Goal: Task Accomplishment & Management: Manage account settings

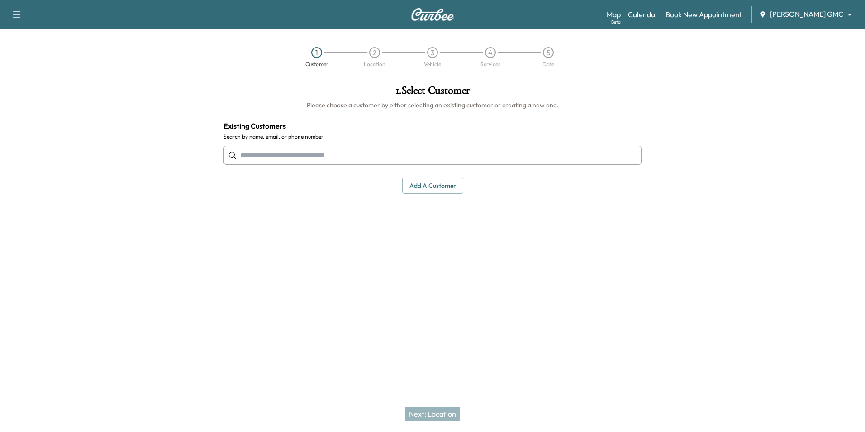
click at [658, 17] on link "Calendar" at bounding box center [643, 14] width 30 height 11
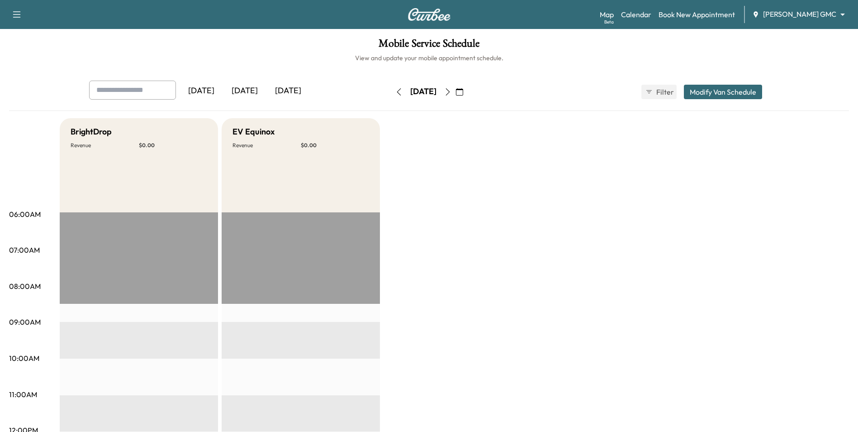
click at [786, 16] on body "Support Log Out Map Beta Calendar Book New Appointment [PERSON_NAME] GMC ******…" at bounding box center [429, 216] width 858 height 432
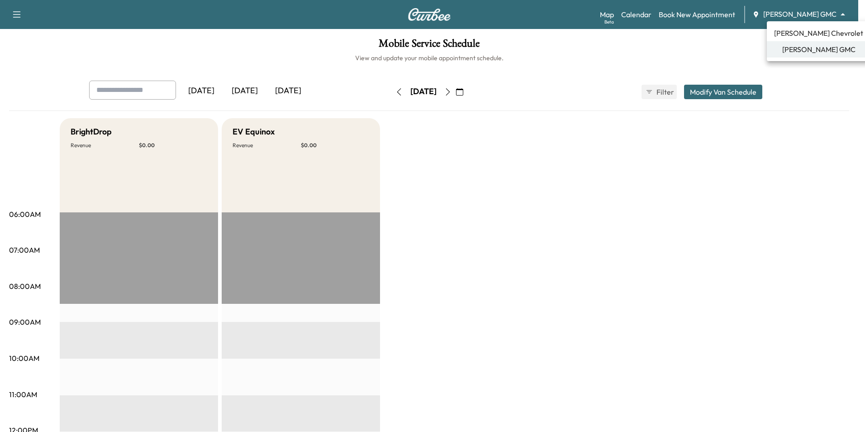
click at [797, 34] on span "[PERSON_NAME] Chevrolet" at bounding box center [818, 33] width 89 height 11
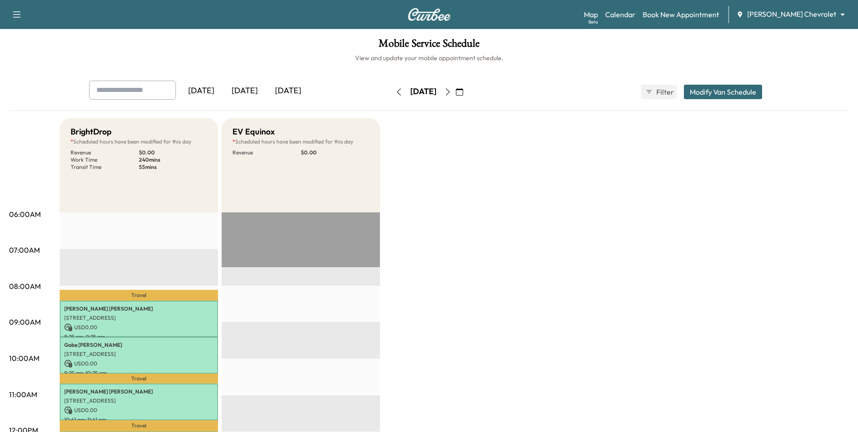
click at [463, 94] on icon "button" at bounding box center [459, 91] width 7 height 7
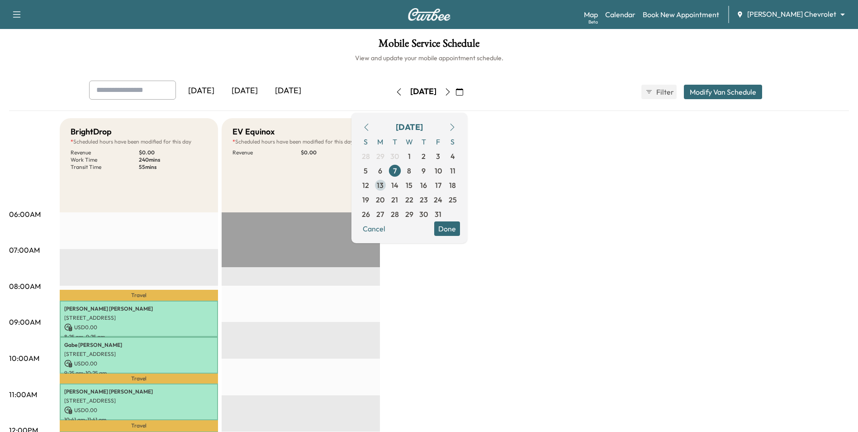
click at [388, 188] on span "13" at bounding box center [380, 185] width 14 height 14
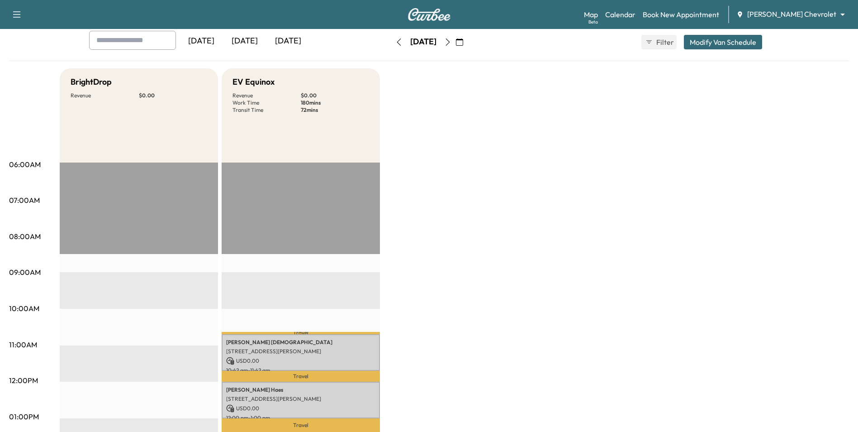
scroll to position [45, 0]
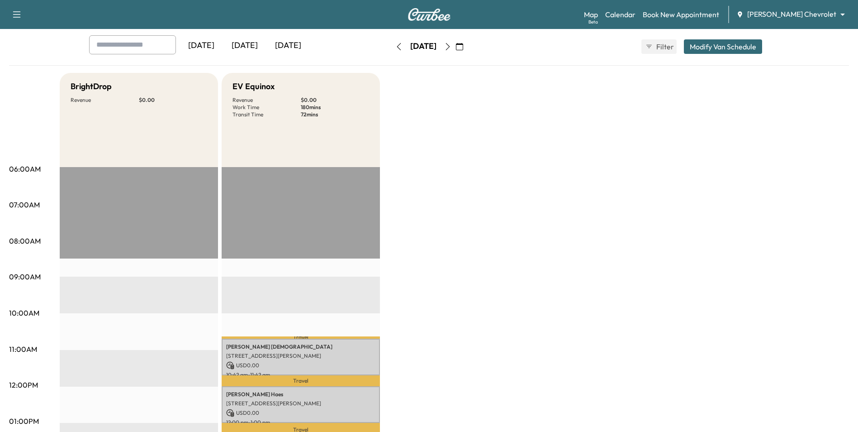
click at [452, 48] on icon "button" at bounding box center [447, 46] width 7 height 7
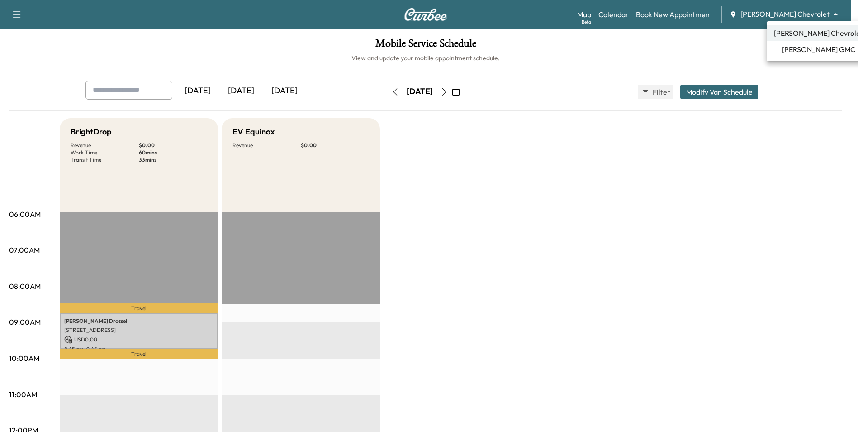
click at [799, 14] on body "Support Log Out Map Beta Calendar Book New Appointment [PERSON_NAME] Chevrolet …" at bounding box center [429, 216] width 858 height 432
click at [800, 48] on span "[PERSON_NAME] GMC" at bounding box center [818, 49] width 73 height 11
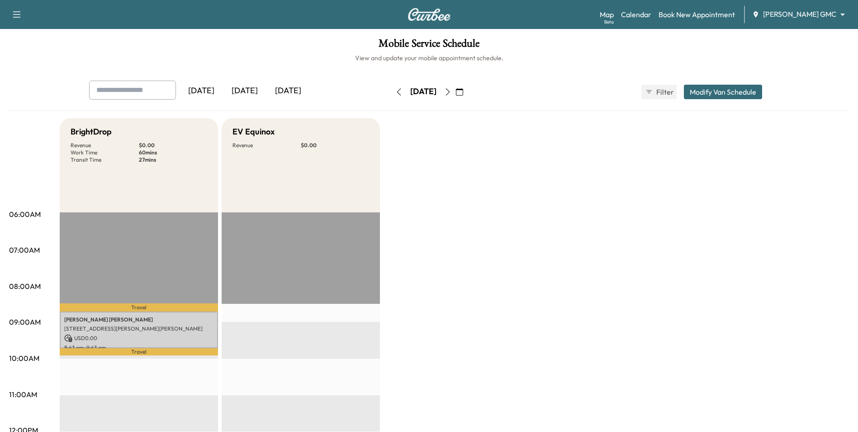
click at [395, 91] on icon "button" at bounding box center [398, 91] width 7 height 7
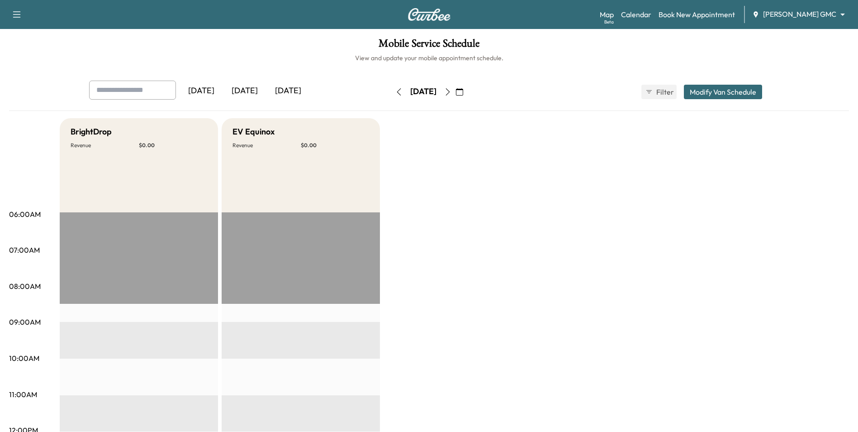
click at [463, 95] on icon "button" at bounding box center [459, 91] width 7 height 7
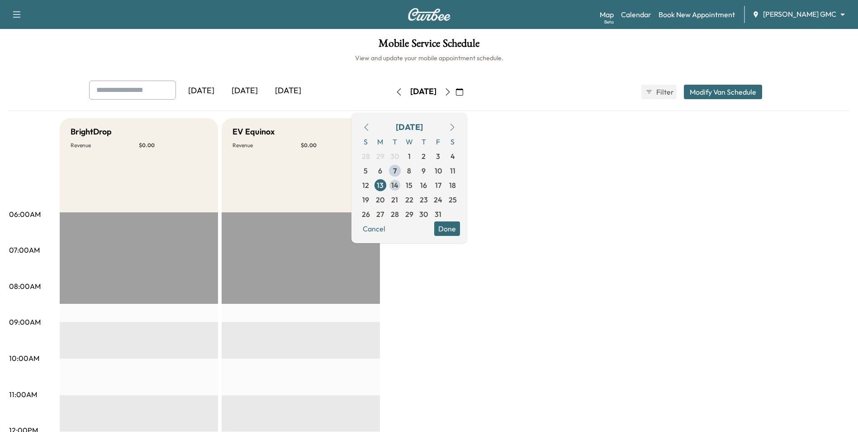
click at [399, 188] on span "14" at bounding box center [394, 185] width 7 height 11
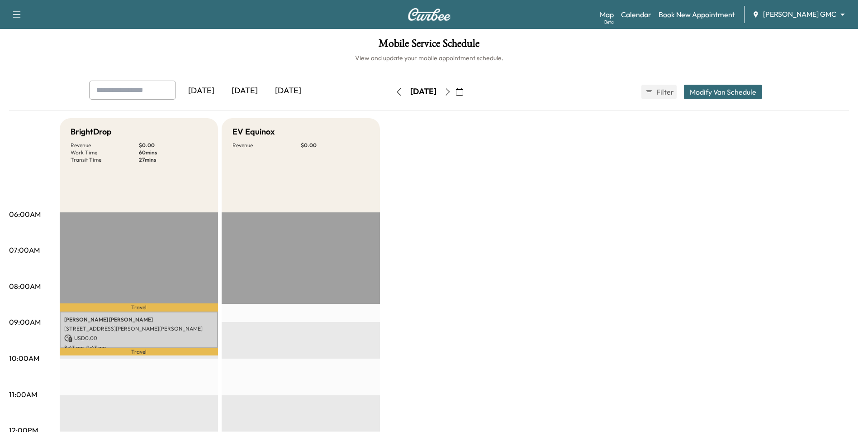
click at [793, 6] on div "Map Beta Calendar Book New Appointment [PERSON_NAME] GMC ******** ​" at bounding box center [725, 14] width 251 height 17
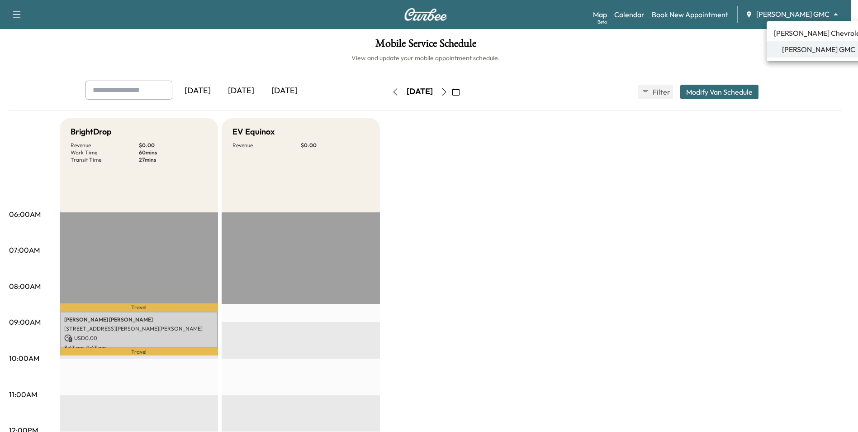
click at [796, 14] on body "Support Log Out Map Beta Calendar Book New Appointment [PERSON_NAME] GMC ******…" at bounding box center [429, 216] width 858 height 432
click at [800, 34] on span "[PERSON_NAME] Chevrolet" at bounding box center [818, 33] width 89 height 11
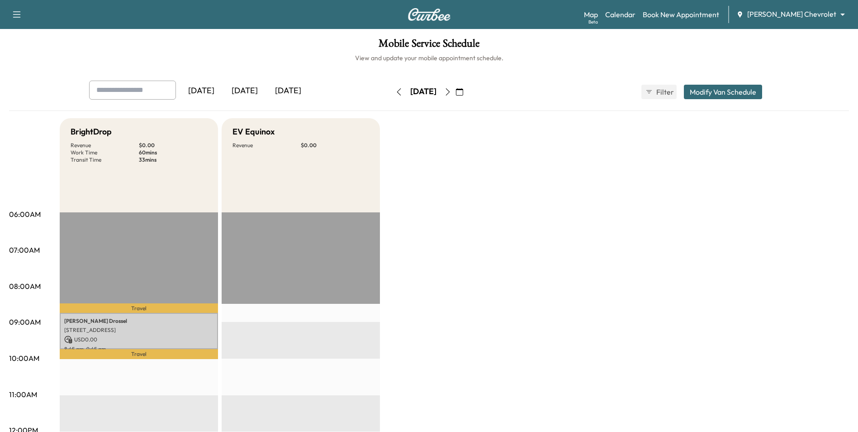
click at [463, 94] on icon "button" at bounding box center [459, 91] width 7 height 7
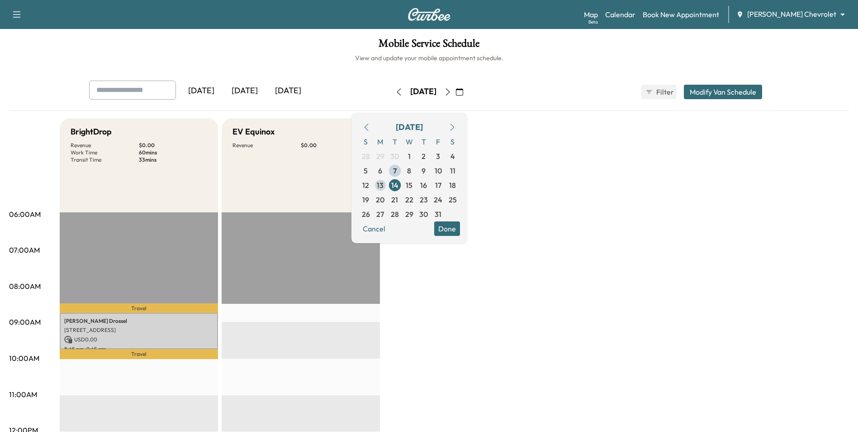
click at [384, 186] on span "13" at bounding box center [380, 185] width 7 height 11
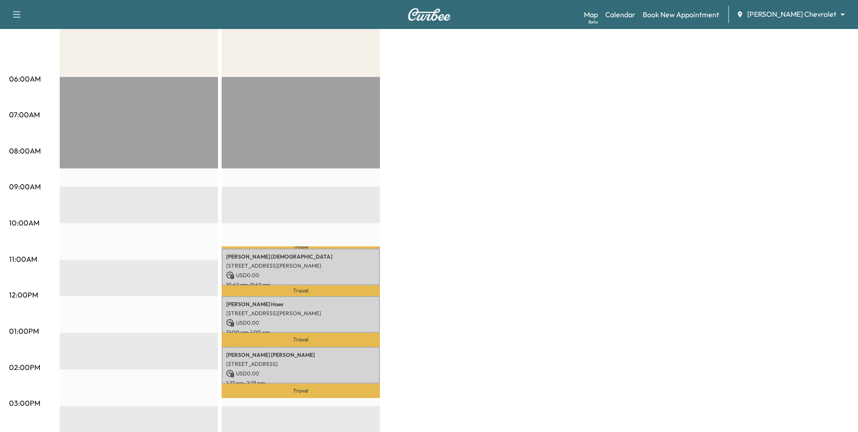
scroll to position [136, 0]
click at [803, 13] on body "Support Log Out Map Beta Calendar Book New Appointment [PERSON_NAME] Chevrolet …" at bounding box center [429, 80] width 858 height 432
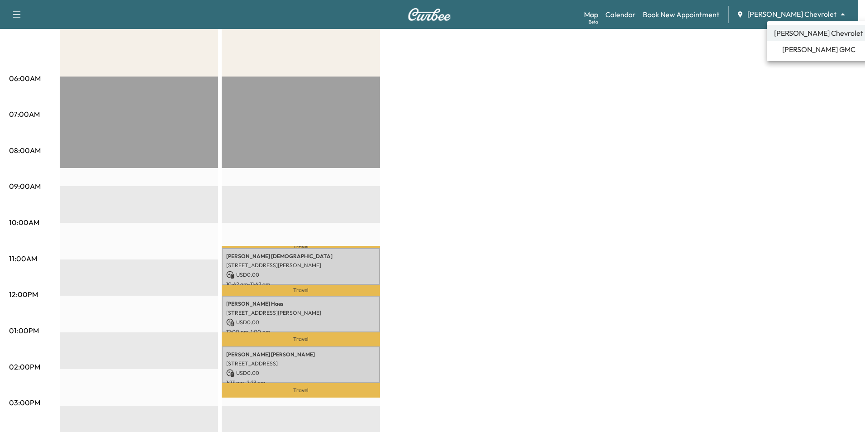
click at [680, 110] on div at bounding box center [432, 216] width 865 height 432
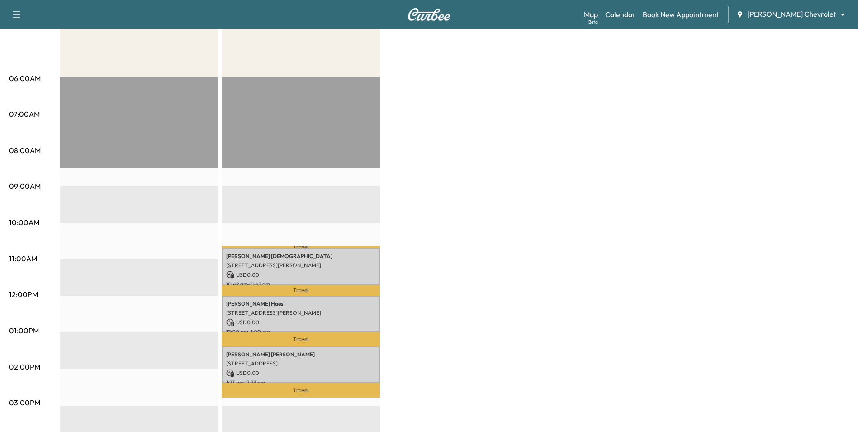
click at [806, 13] on body "Support Log Out Map Beta Calendar Book New Appointment [PERSON_NAME] Chevrolet …" at bounding box center [429, 80] width 858 height 432
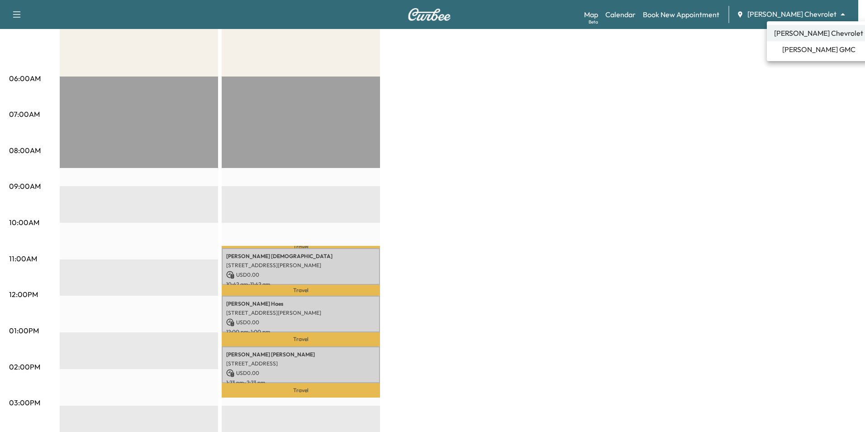
click at [805, 51] on span "[PERSON_NAME] GMC" at bounding box center [818, 49] width 73 height 11
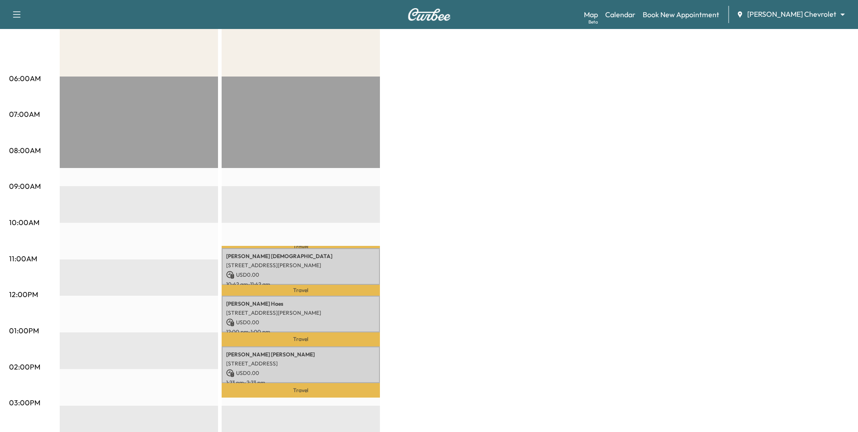
scroll to position [0, 0]
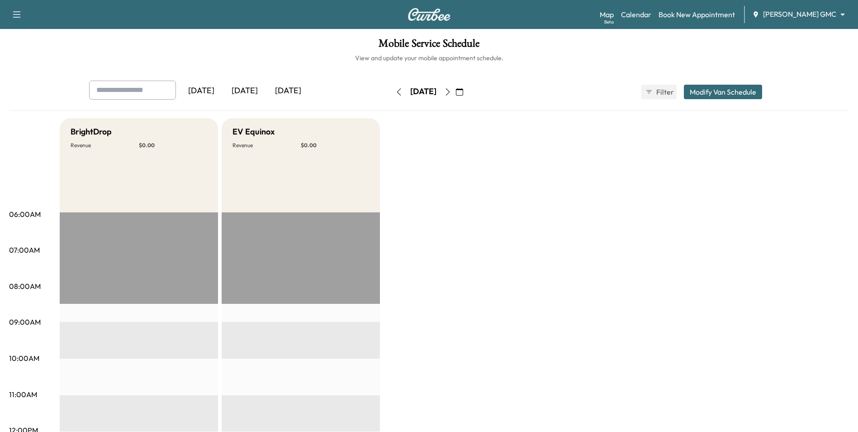
click at [467, 90] on button "button" at bounding box center [459, 92] width 15 height 14
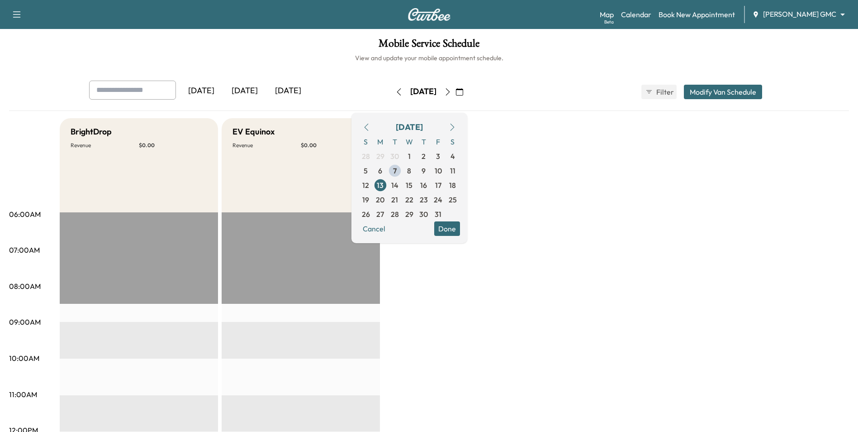
click at [460, 228] on button "Done" at bounding box center [447, 228] width 26 height 14
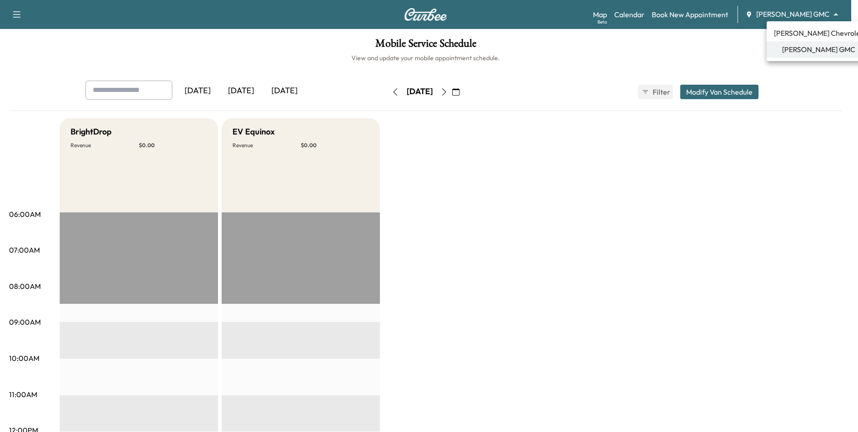
click at [796, 15] on body "Support Log Out Map Beta Calendar Book New Appointment [PERSON_NAME] GMC ******…" at bounding box center [429, 216] width 858 height 432
click at [805, 36] on span "[PERSON_NAME] Chevrolet" at bounding box center [818, 33] width 89 height 11
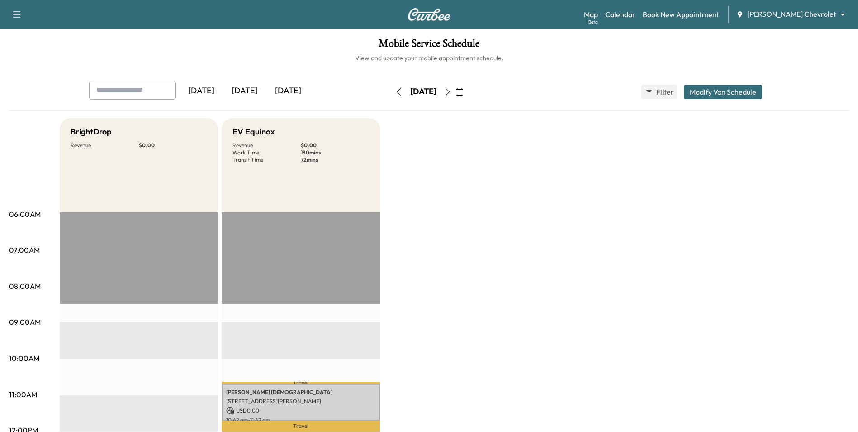
click at [452, 92] on icon "button" at bounding box center [447, 91] width 7 height 7
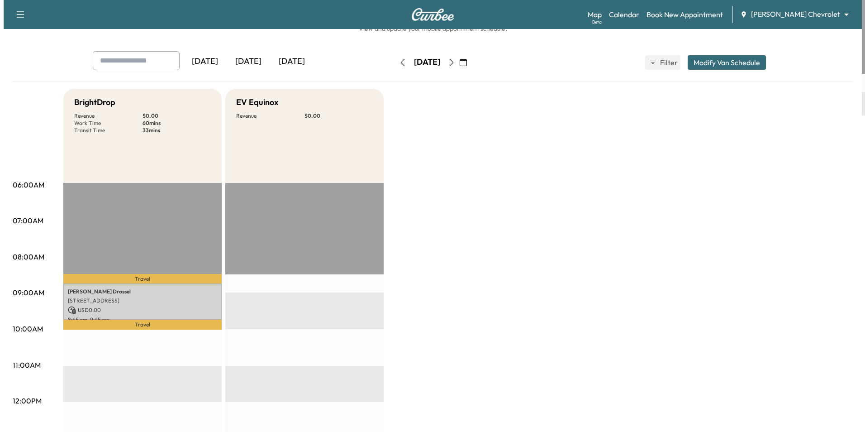
scroll to position [45, 0]
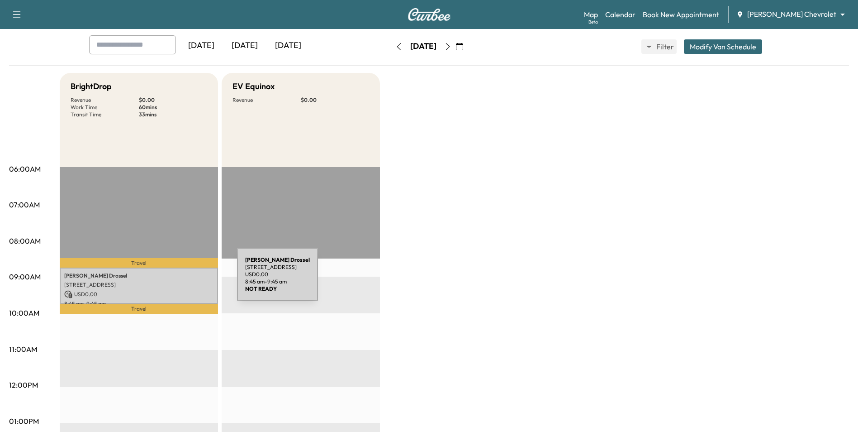
click at [169, 281] on p "[STREET_ADDRESS]" at bounding box center [138, 284] width 149 height 7
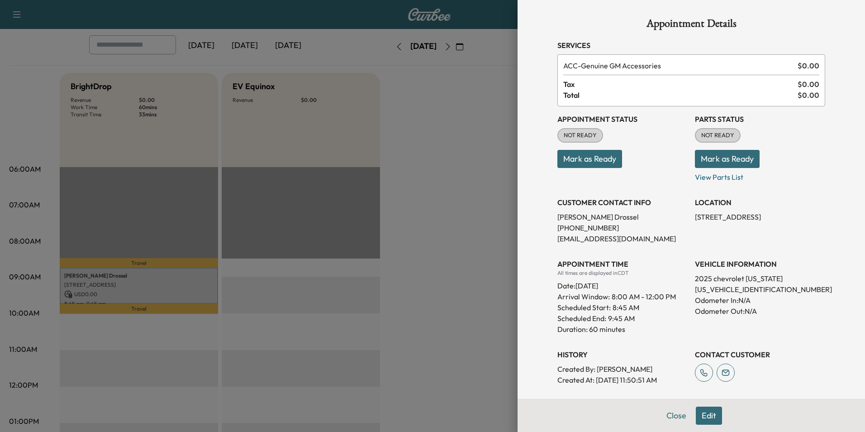
click at [706, 413] on button "Edit" at bounding box center [709, 415] width 26 height 18
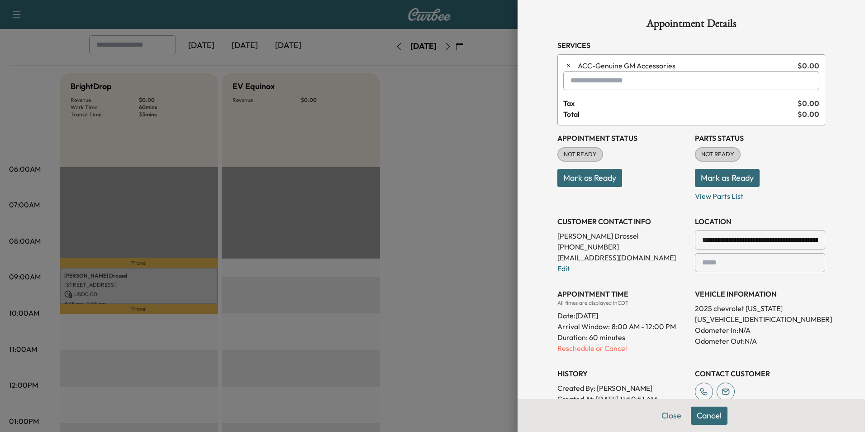
click at [600, 347] on p "Reschedule or Cancel" at bounding box center [622, 348] width 130 height 11
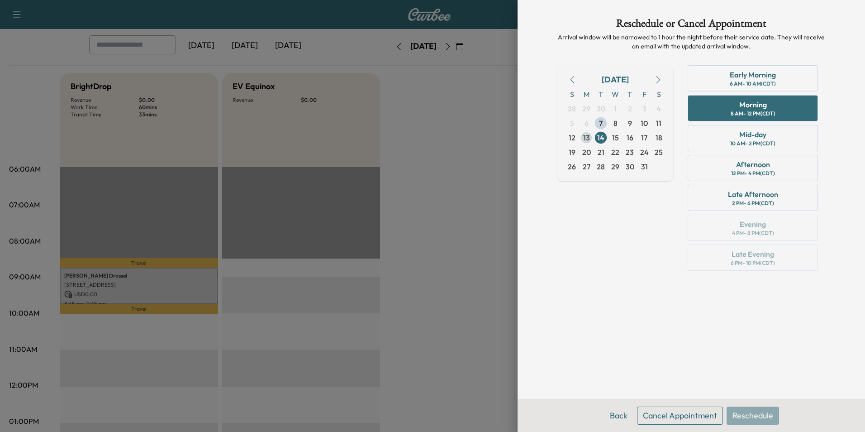
click at [588, 136] on span "13" at bounding box center [586, 137] width 7 height 11
click at [756, 107] on div "Morning" at bounding box center [753, 104] width 28 height 11
click at [761, 415] on button "Reschedule" at bounding box center [753, 415] width 52 height 18
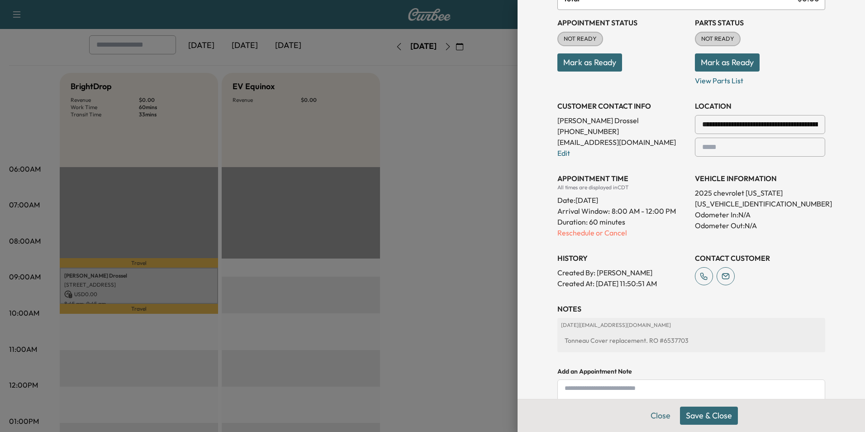
scroll to position [181, 0]
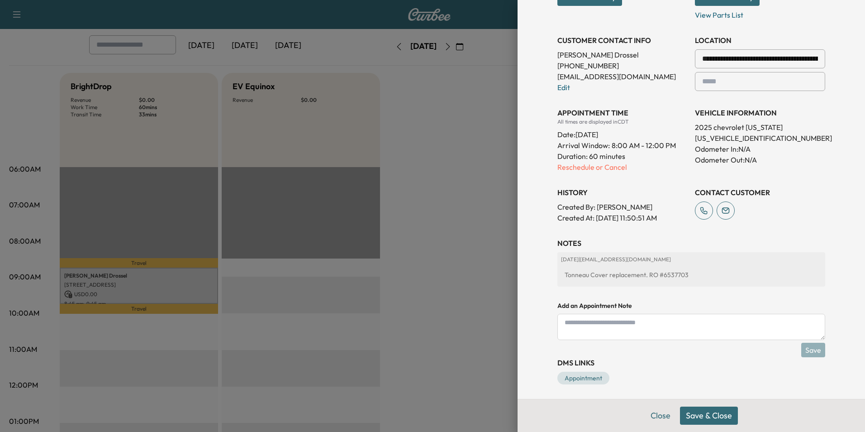
click at [700, 414] on button "Save & Close" at bounding box center [709, 415] width 58 height 18
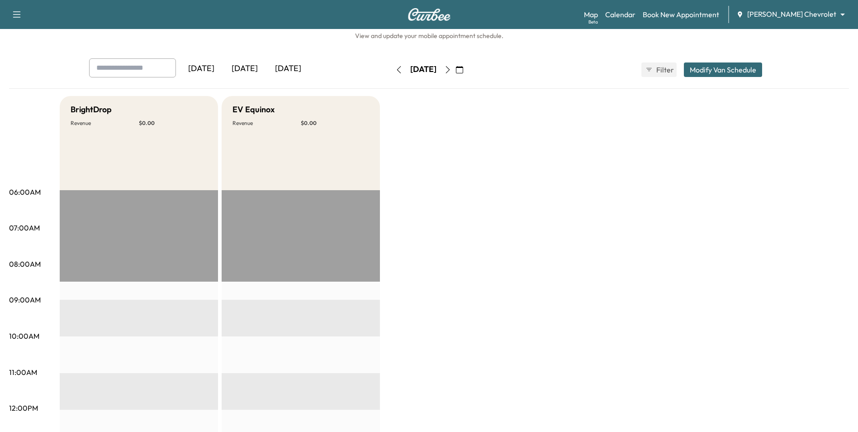
scroll to position [0, 0]
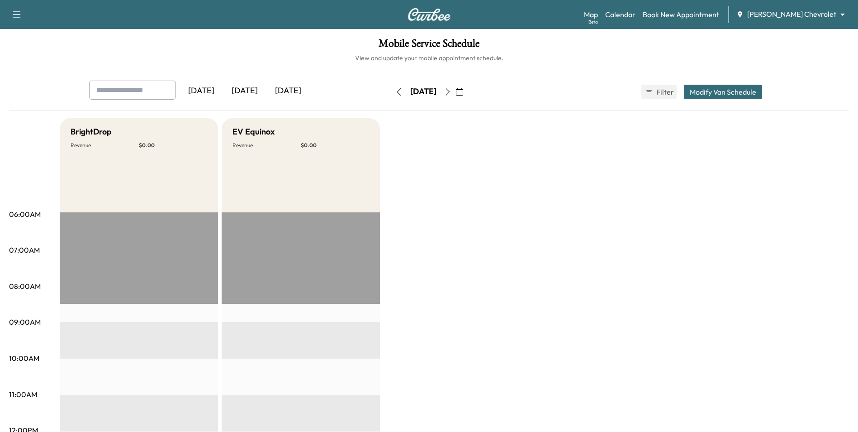
click at [395, 93] on icon "button" at bounding box center [398, 91] width 7 height 7
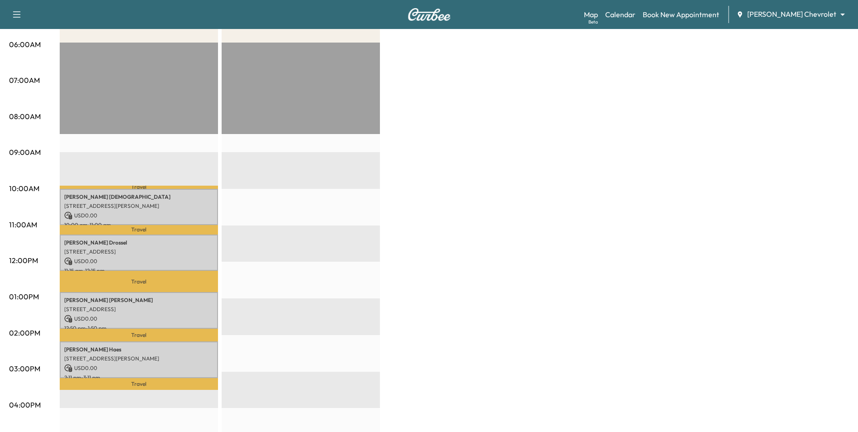
scroll to position [181, 0]
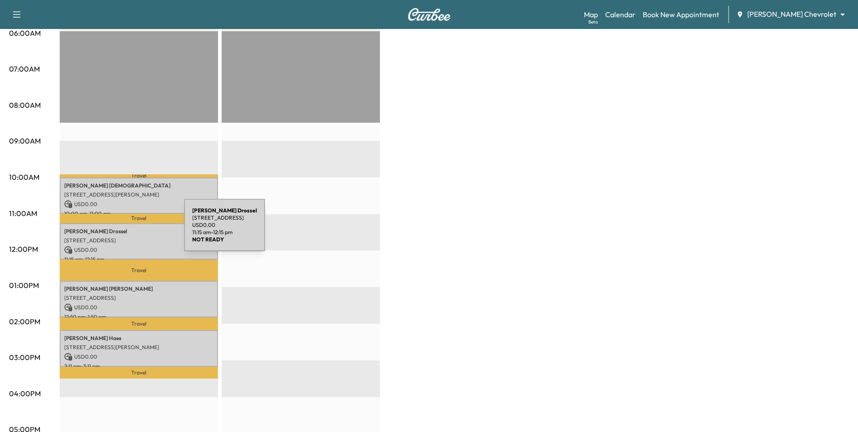
click at [116, 230] on p "[PERSON_NAME]" at bounding box center [138, 231] width 149 height 7
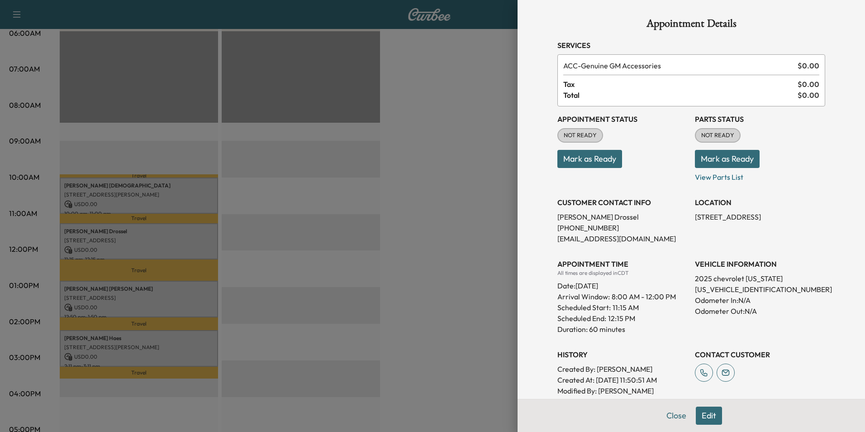
click at [116, 230] on div at bounding box center [432, 216] width 865 height 432
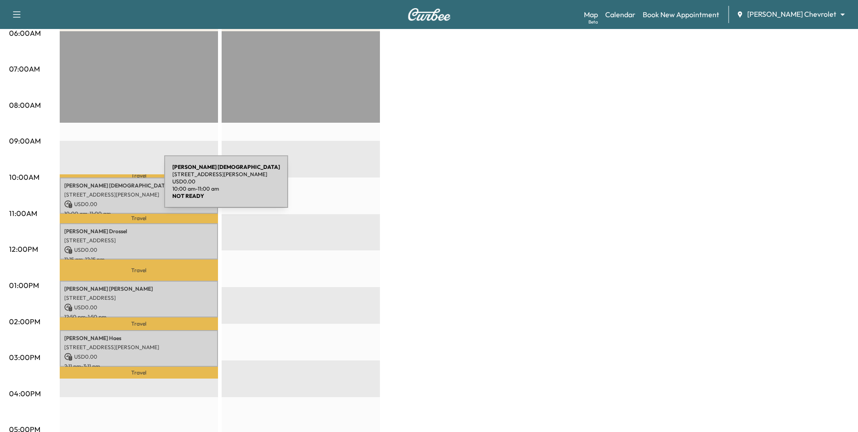
click at [96, 187] on p "[PERSON_NAME] [DEMOGRAPHIC_DATA]" at bounding box center [138, 185] width 149 height 7
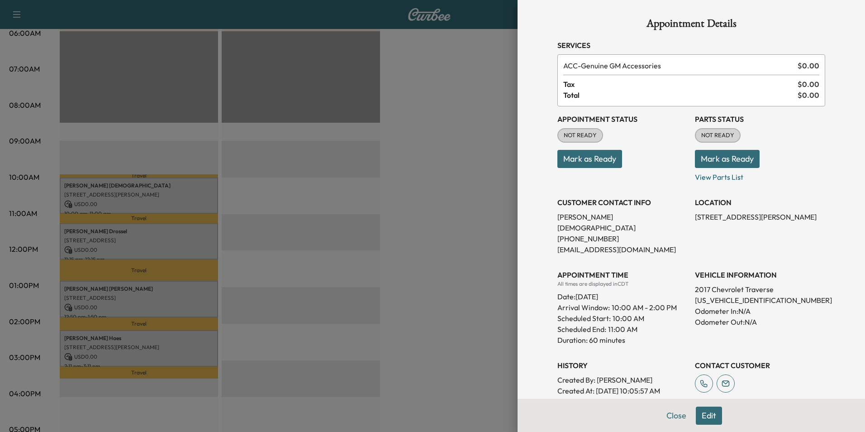
click at [96, 187] on div at bounding box center [432, 216] width 865 height 432
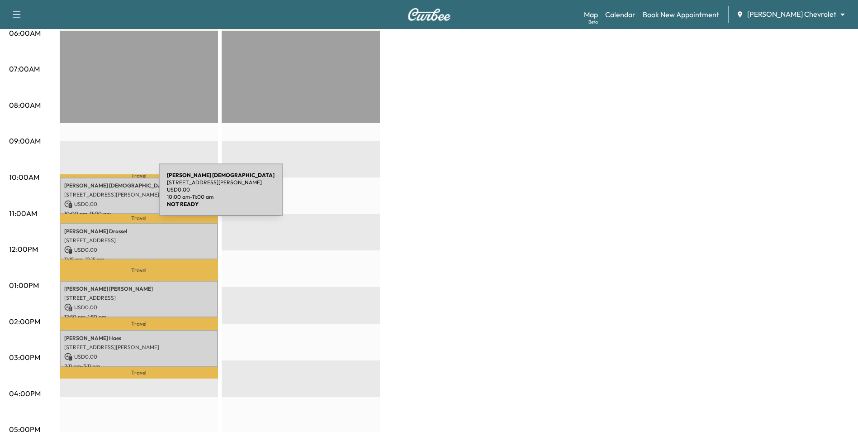
click at [91, 195] on p "[STREET_ADDRESS][PERSON_NAME]" at bounding box center [138, 194] width 149 height 7
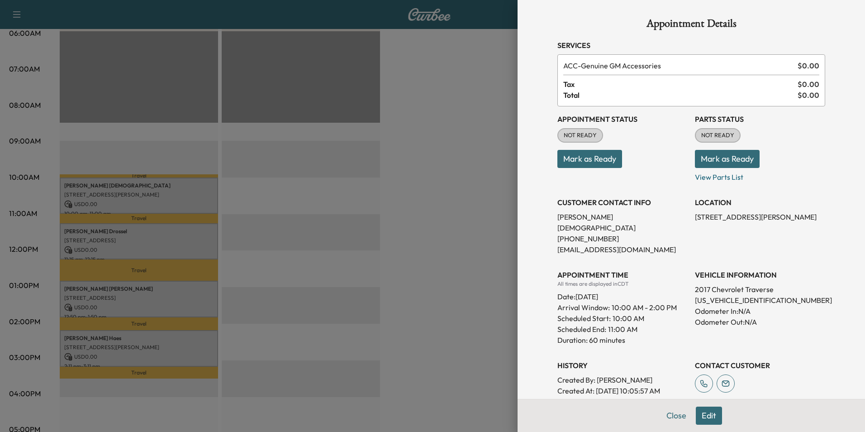
click at [91, 195] on div at bounding box center [432, 216] width 865 height 432
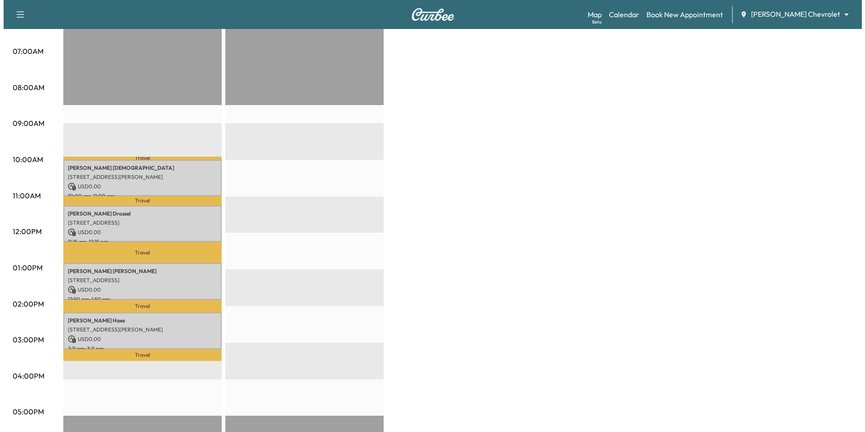
scroll to position [193, 0]
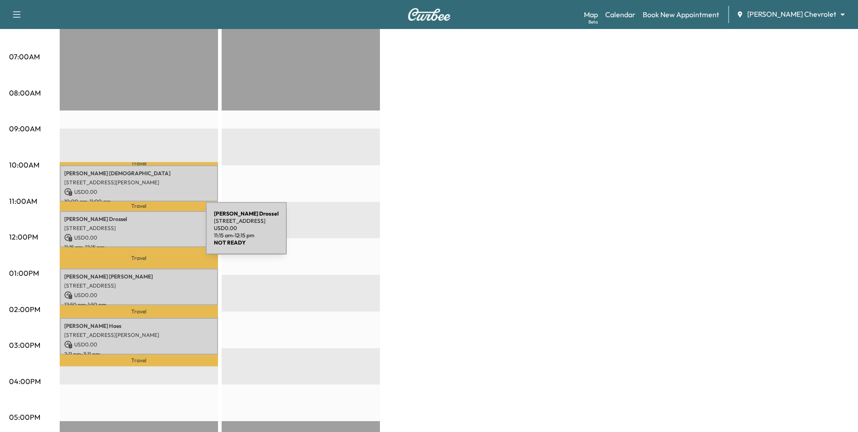
click at [139, 225] on p "[STREET_ADDRESS]" at bounding box center [138, 227] width 149 height 7
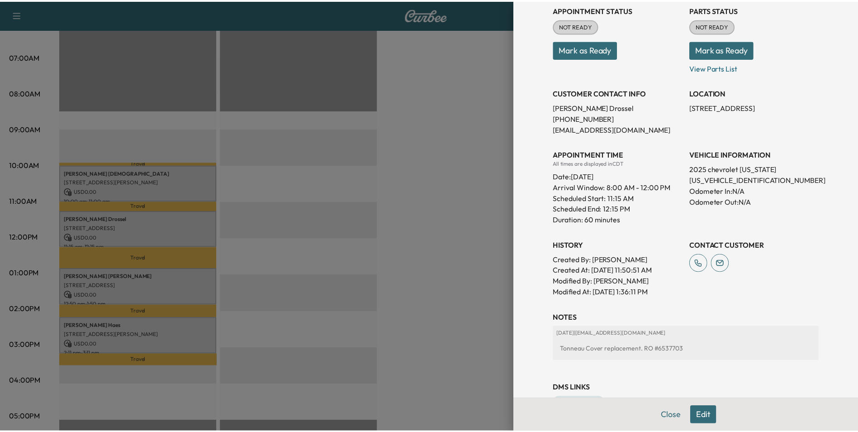
scroll to position [138, 0]
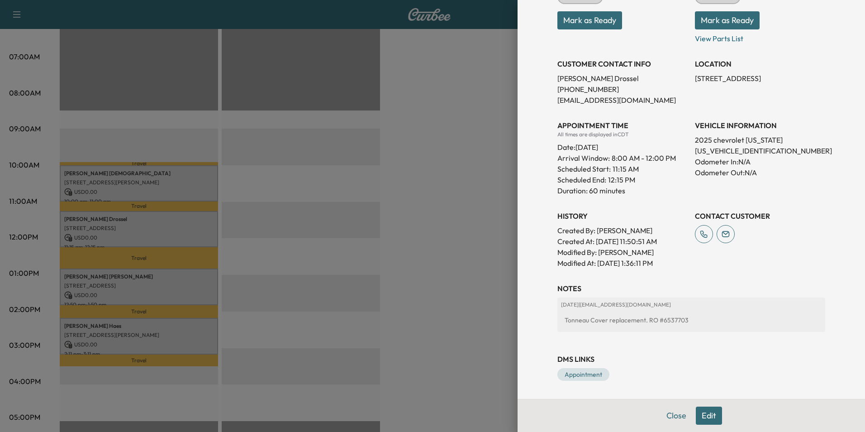
click at [466, 328] on div at bounding box center [432, 216] width 865 height 432
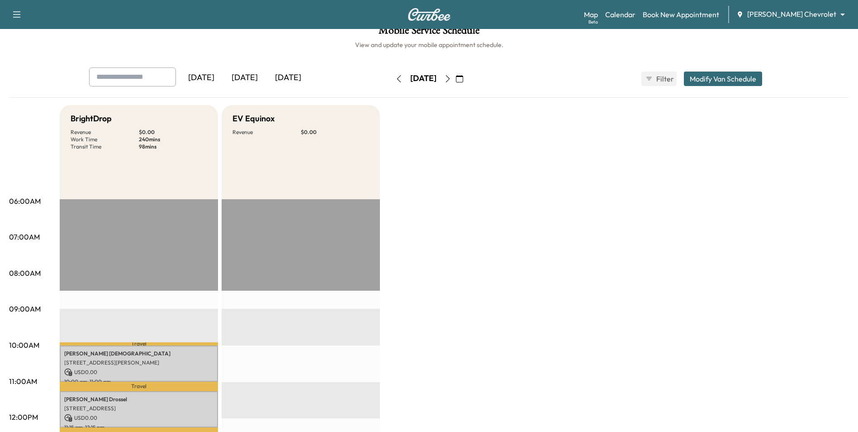
scroll to position [12, 0]
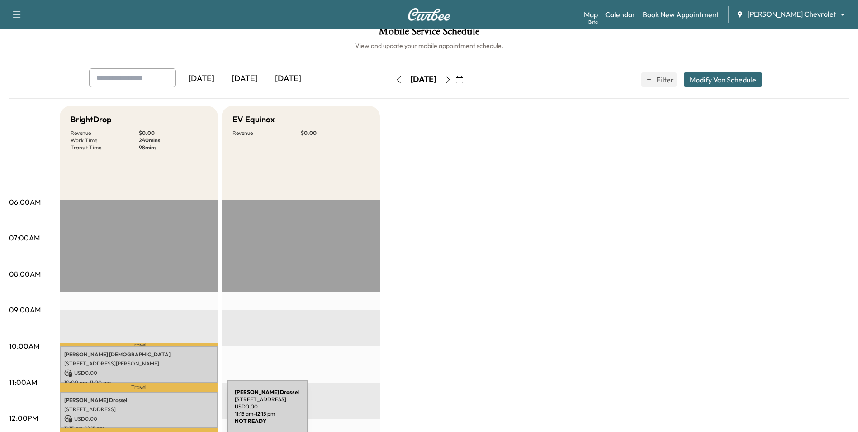
click at [160, 409] on p "[STREET_ADDRESS]" at bounding box center [138, 408] width 149 height 7
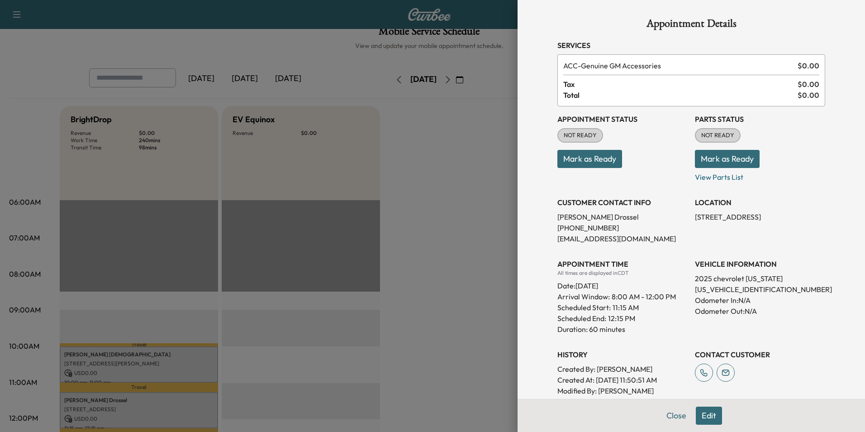
click at [471, 323] on div at bounding box center [432, 216] width 865 height 432
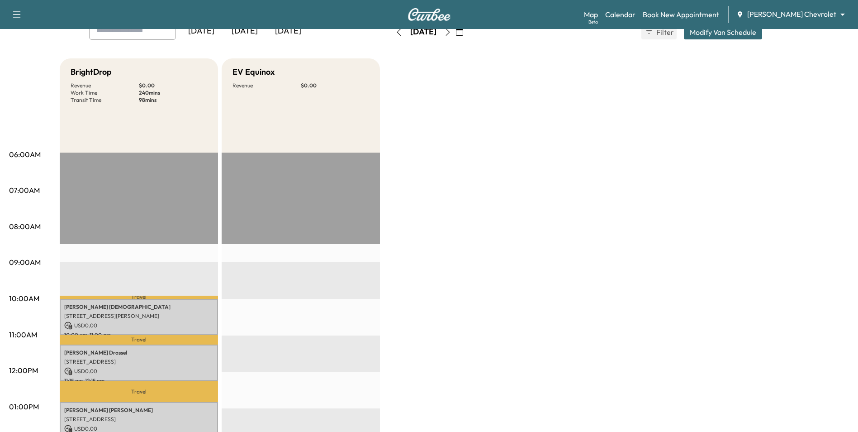
scroll to position [0, 0]
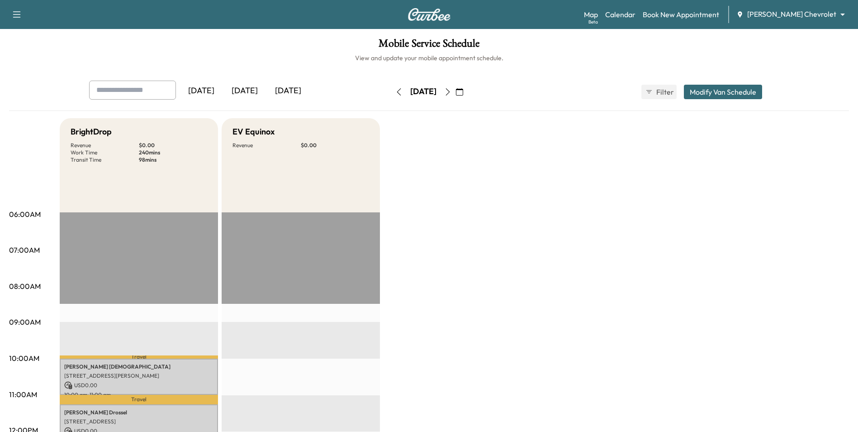
click at [452, 93] on icon "button" at bounding box center [447, 91] width 7 height 7
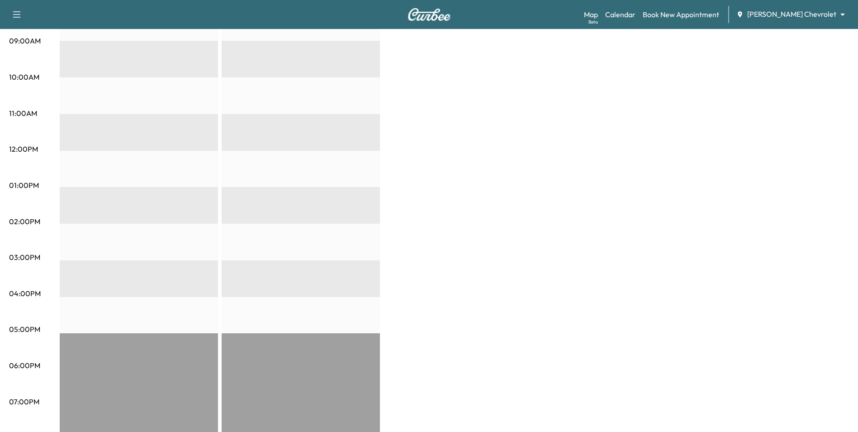
scroll to position [45, 0]
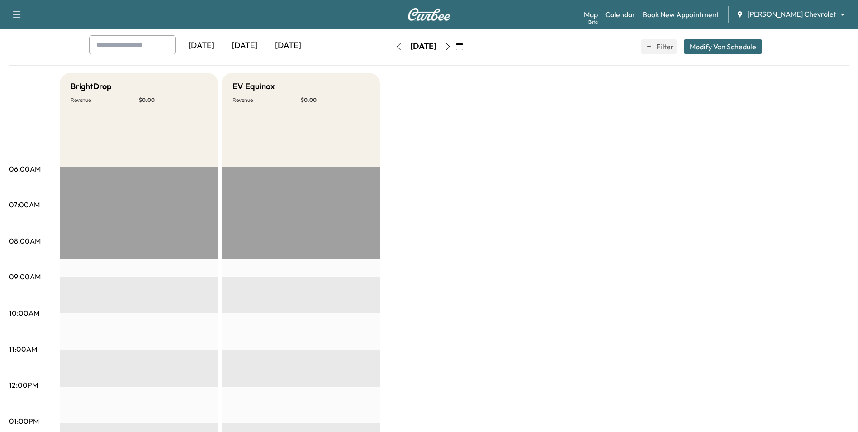
click at [794, 15] on body "Support Log Out Map Beta Calendar Book New Appointment [PERSON_NAME] Chevrolet …" at bounding box center [429, 171] width 858 height 432
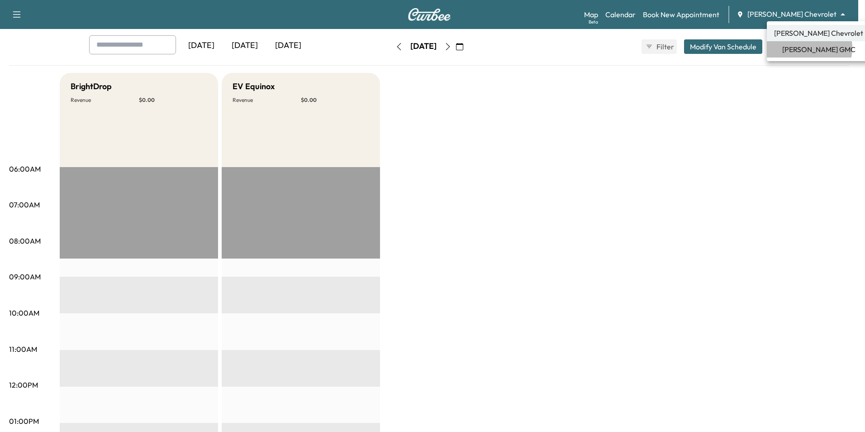
click at [805, 48] on span "[PERSON_NAME] GMC" at bounding box center [818, 49] width 73 height 11
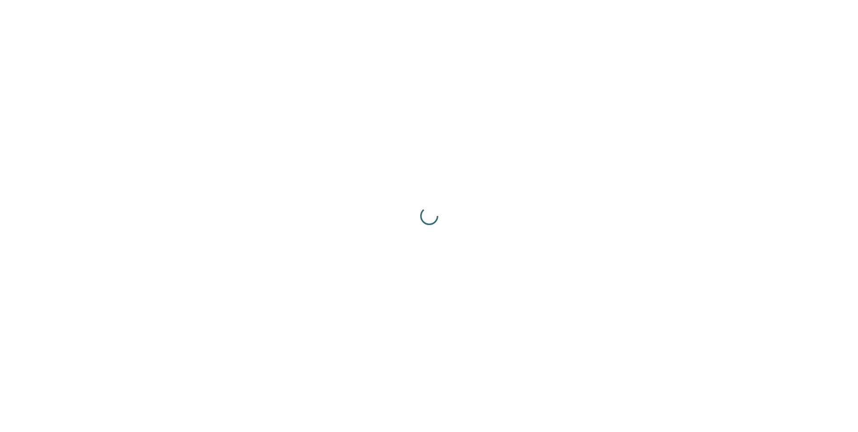
scroll to position [0, 0]
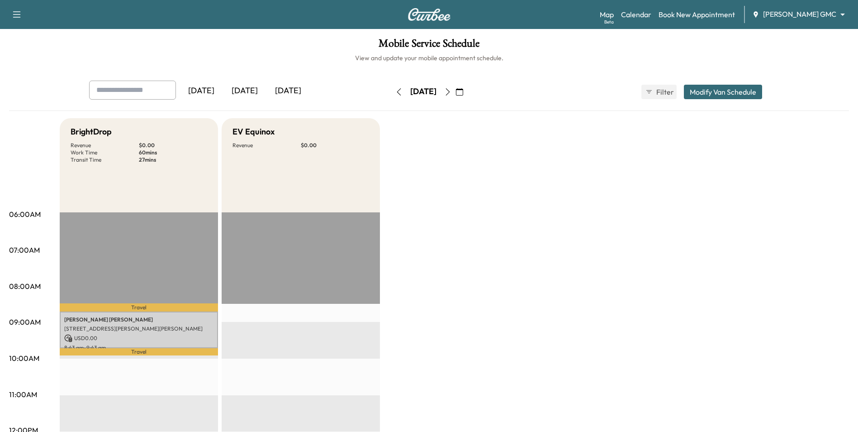
click at [463, 93] on icon "button" at bounding box center [459, 91] width 7 height 7
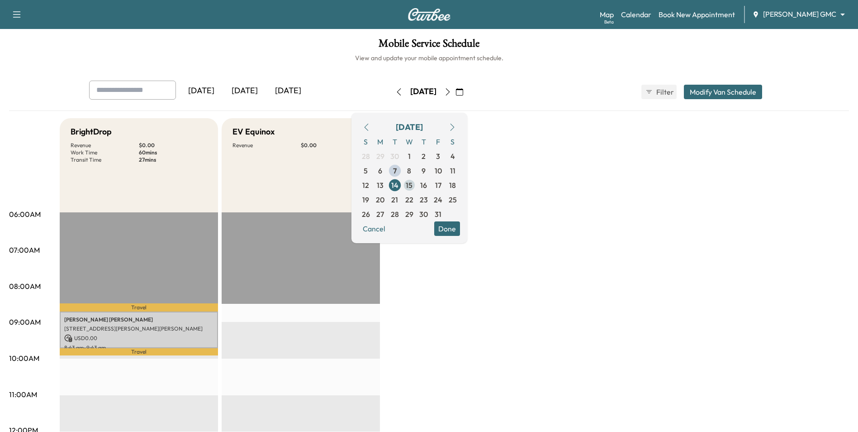
click at [413, 190] on span "15" at bounding box center [409, 185] width 7 height 11
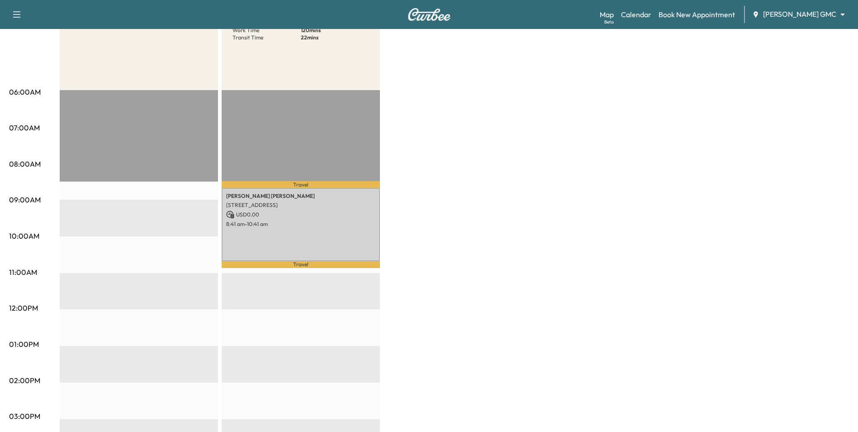
scroll to position [45, 0]
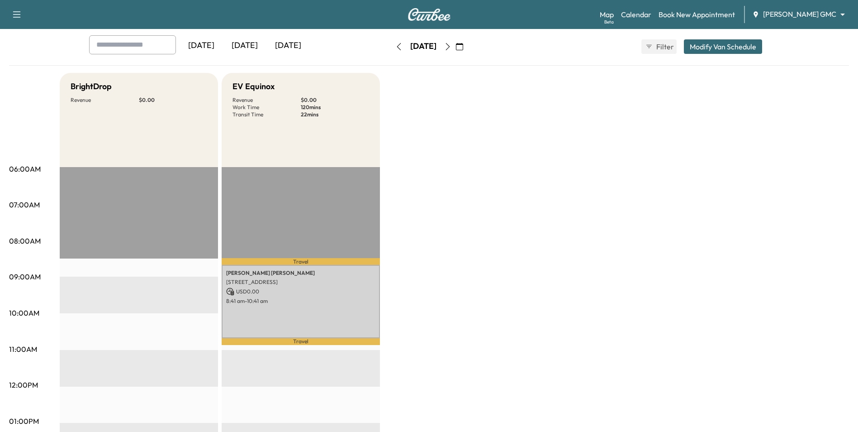
drag, startPoint x: 471, startPoint y: 44, endPoint x: 475, endPoint y: 51, distance: 7.5
click at [456, 44] on button "button" at bounding box center [447, 46] width 15 height 14
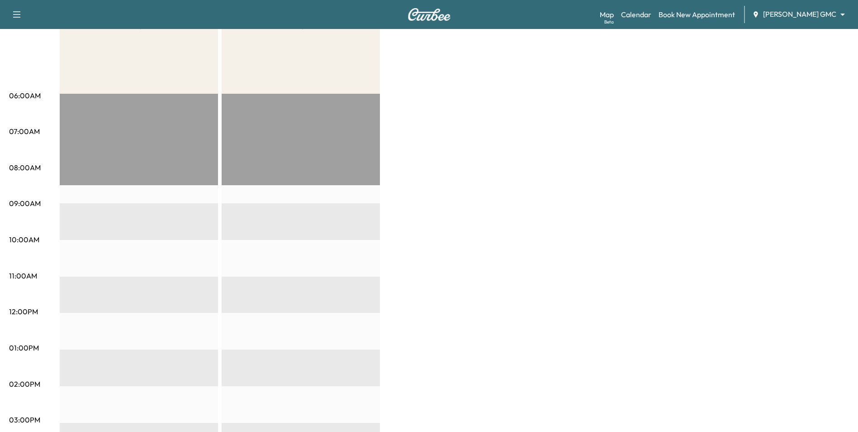
scroll to position [45, 0]
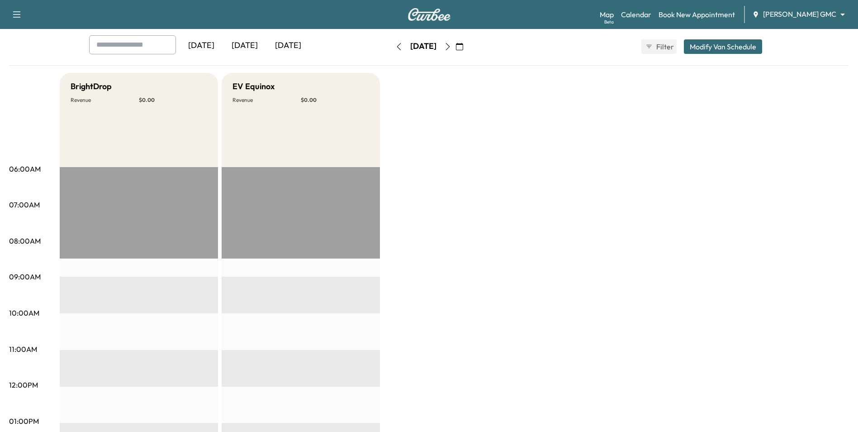
click at [452, 48] on icon "button" at bounding box center [447, 46] width 7 height 7
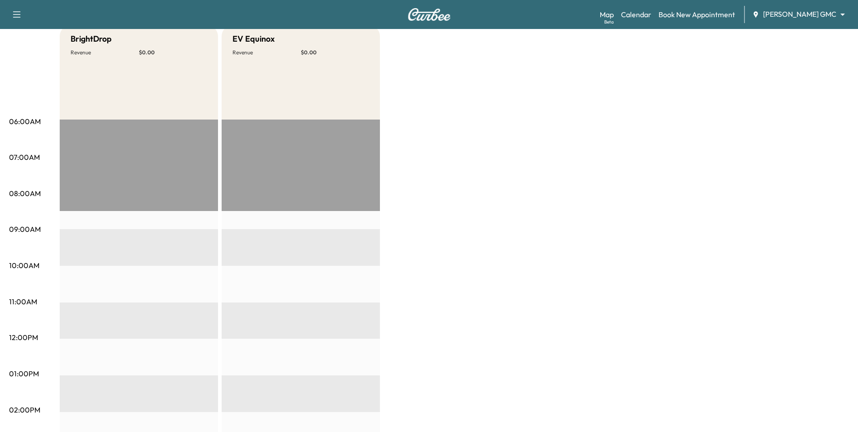
scroll to position [90, 0]
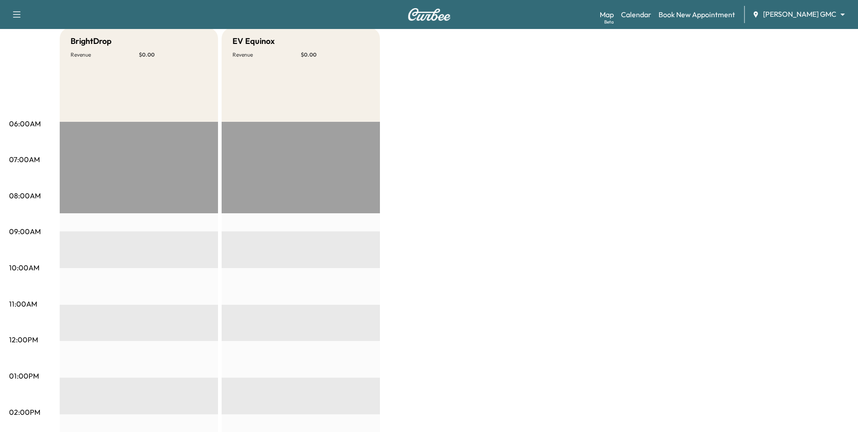
click at [786, 8] on div "Map Beta Calendar Book New Appointment [PERSON_NAME] GMC ******** ​" at bounding box center [725, 14] width 251 height 17
click at [792, 14] on body "Support Log Out Map Beta Calendar Book New Appointment [PERSON_NAME] GMC ******…" at bounding box center [432, 126] width 865 height 432
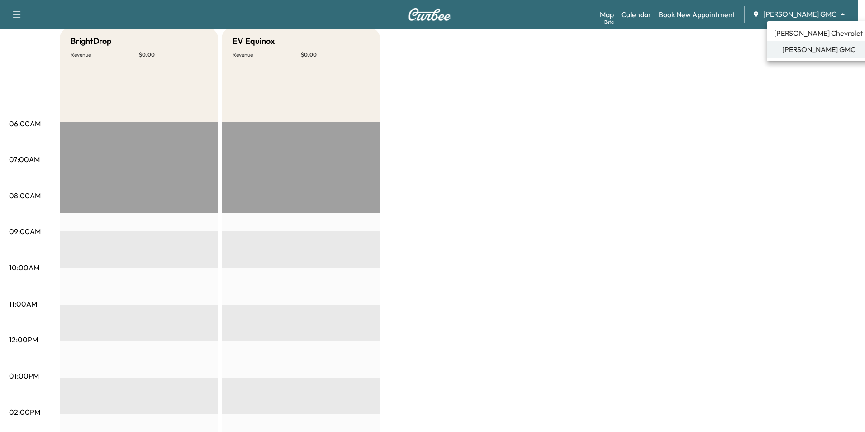
click at [807, 29] on span "[PERSON_NAME] Chevrolet" at bounding box center [818, 33] width 89 height 11
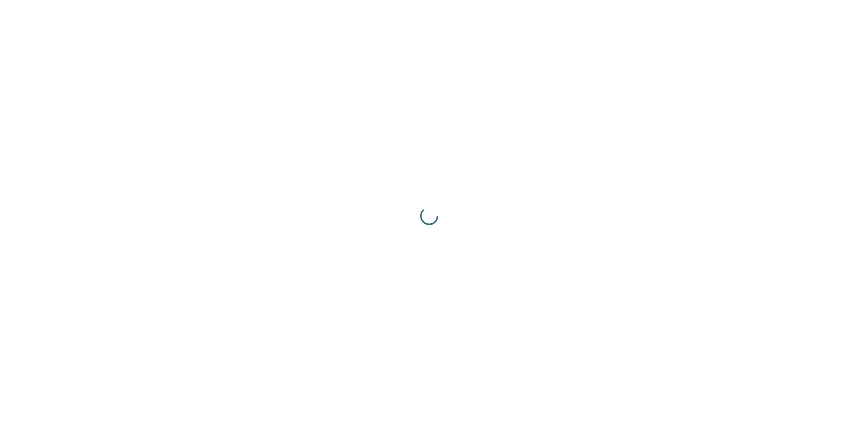
scroll to position [0, 0]
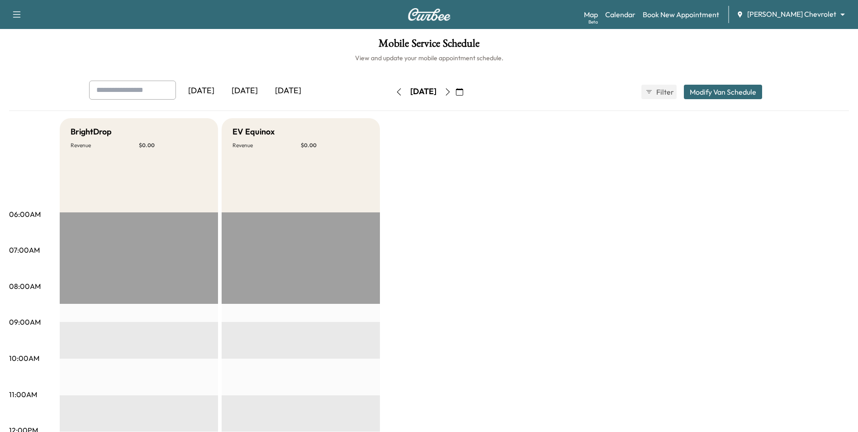
click at [463, 92] on icon "button" at bounding box center [459, 91] width 7 height 7
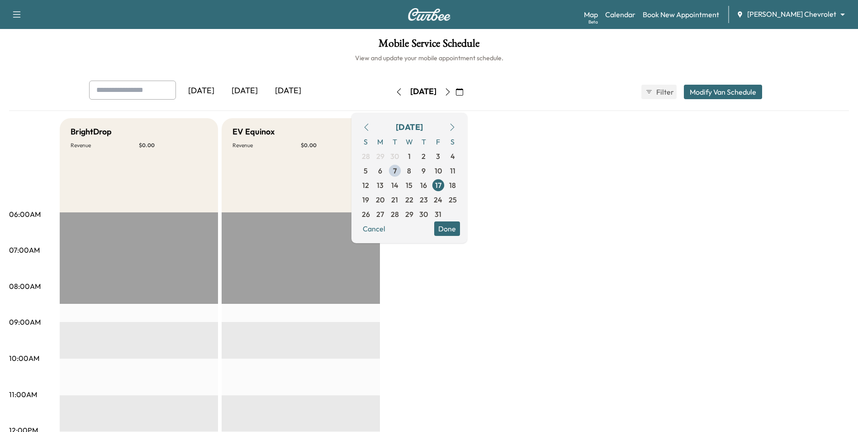
click at [384, 190] on span "13" at bounding box center [380, 185] width 7 height 11
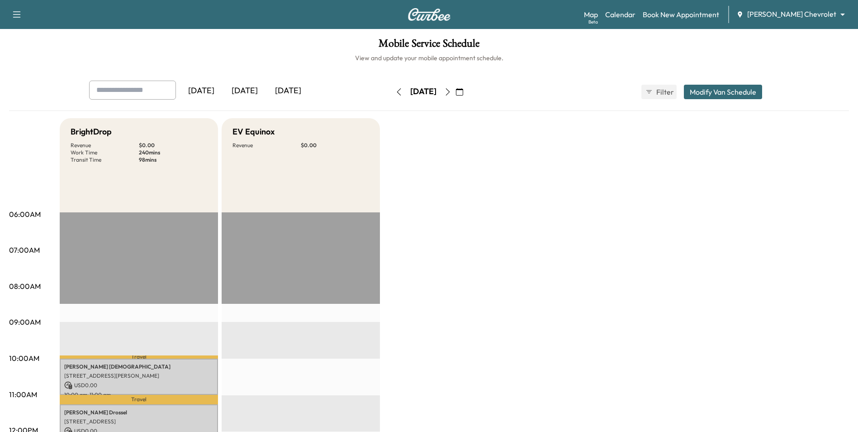
click at [452, 91] on icon "button" at bounding box center [447, 91] width 7 height 7
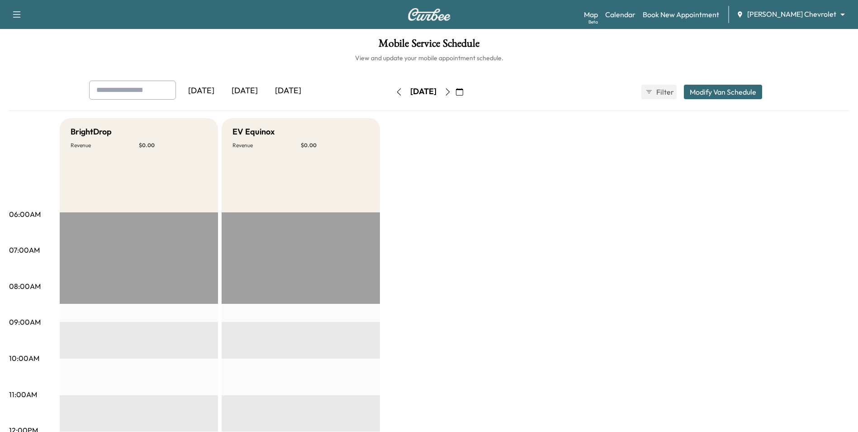
click at [452, 94] on icon "button" at bounding box center [447, 91] width 7 height 7
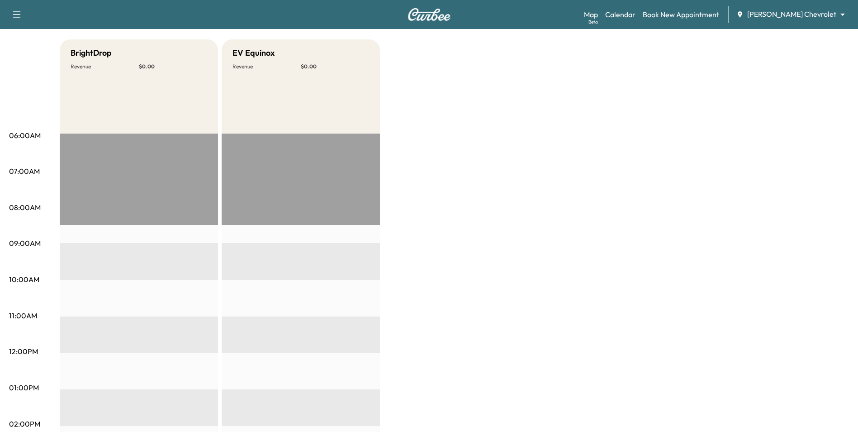
scroll to position [45, 0]
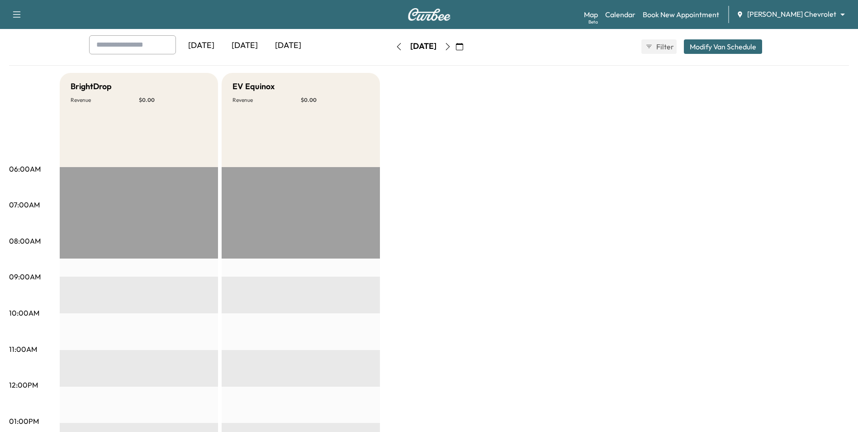
click at [456, 50] on button "button" at bounding box center [447, 46] width 15 height 14
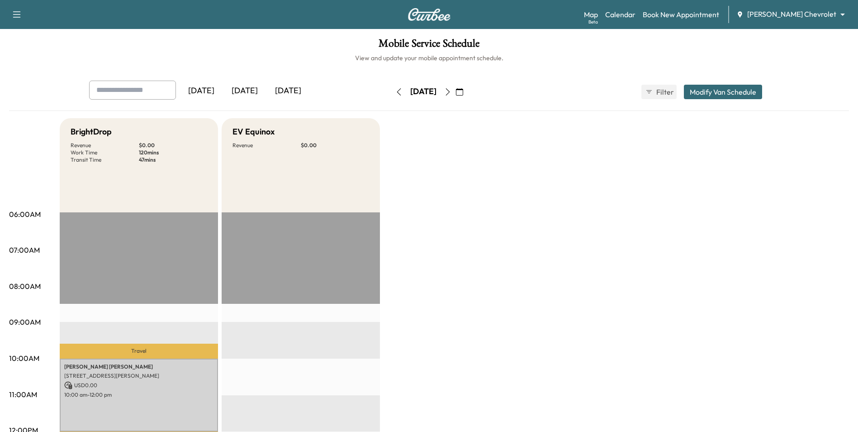
click at [452, 93] on icon "button" at bounding box center [447, 91] width 7 height 7
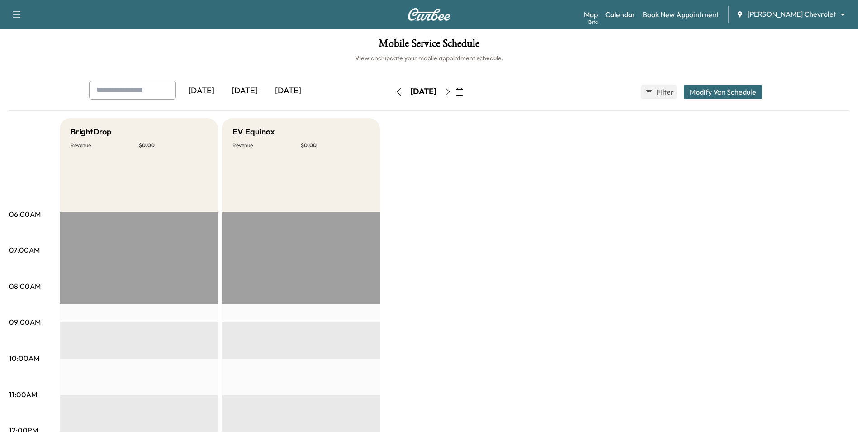
click at [452, 94] on icon "button" at bounding box center [447, 91] width 7 height 7
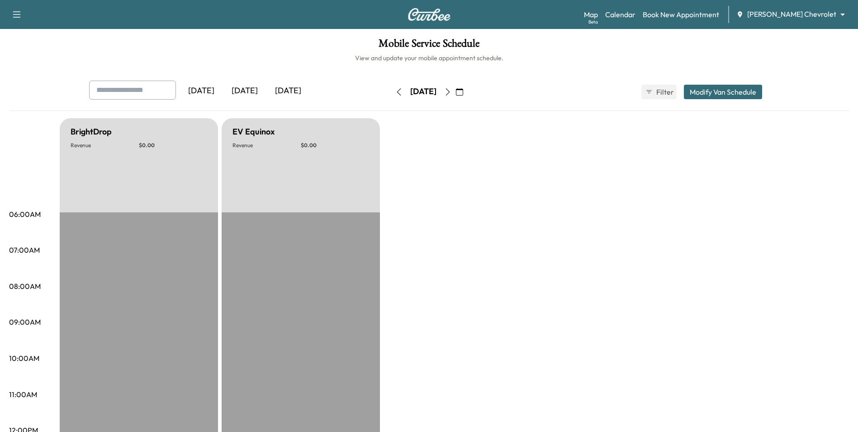
click at [463, 92] on icon "button" at bounding box center [459, 91] width 7 height 7
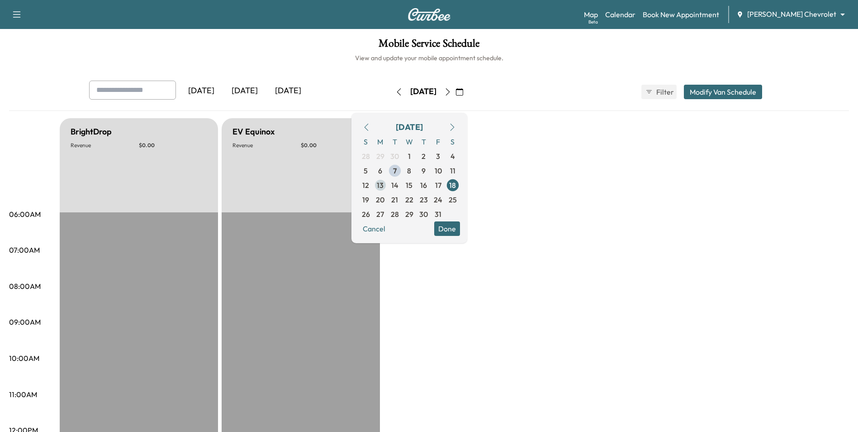
click at [384, 188] on span "13" at bounding box center [380, 185] width 7 height 11
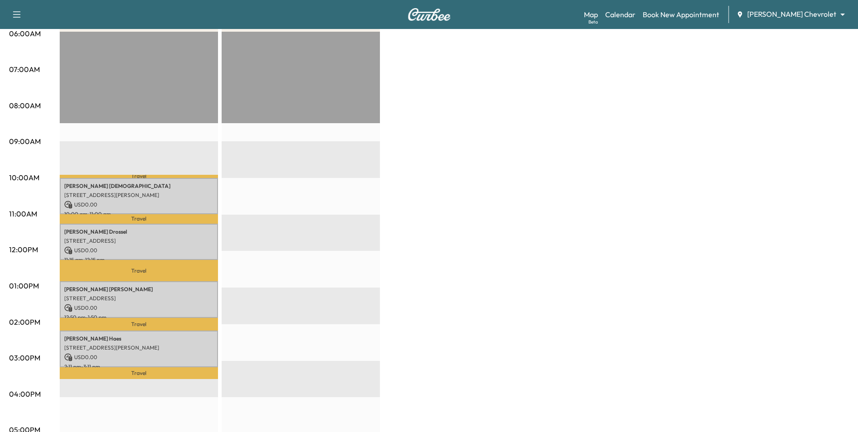
scroll to position [181, 0]
click at [133, 233] on div "[PERSON_NAME] [STREET_ADDRESS] USD 0.00 11:15 am - 12:15 pm" at bounding box center [139, 241] width 158 height 37
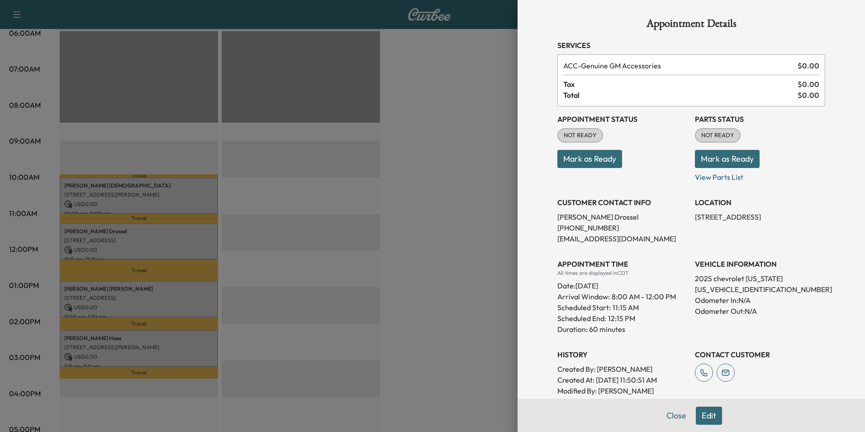
click at [506, 211] on div at bounding box center [432, 216] width 865 height 432
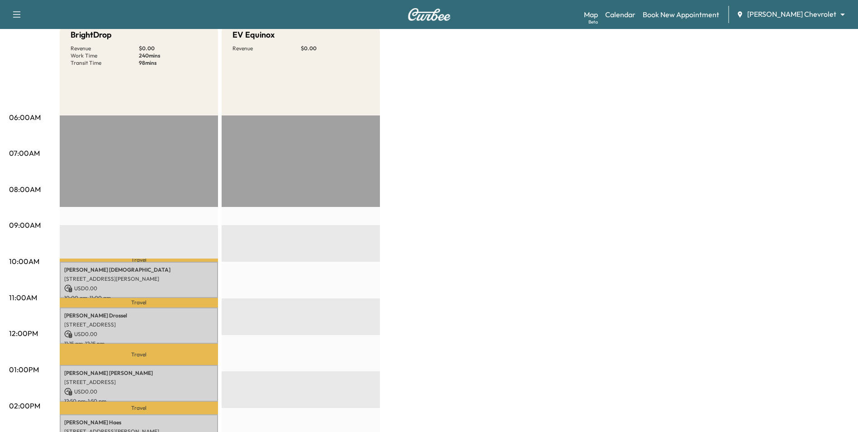
scroll to position [0, 0]
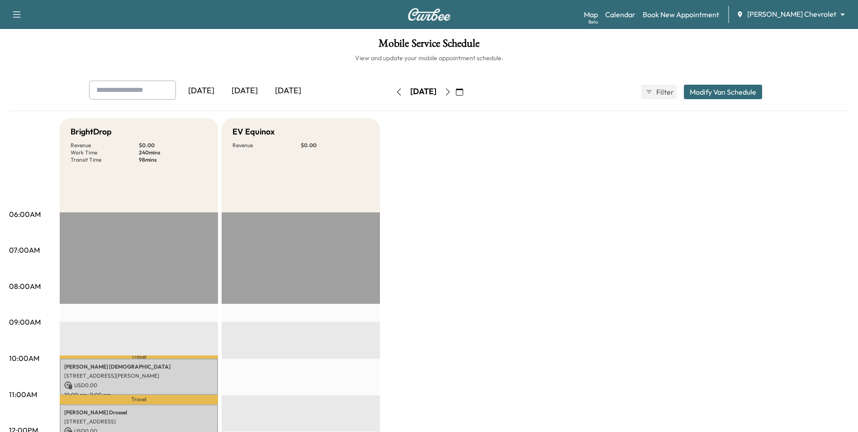
click at [147, 92] on input "text" at bounding box center [132, 90] width 87 height 19
type input "**********"
click at [809, 12] on body "Support Log Out Map Beta Calendar Book New Appointment [PERSON_NAME] Chevrolet …" at bounding box center [432, 216] width 865 height 432
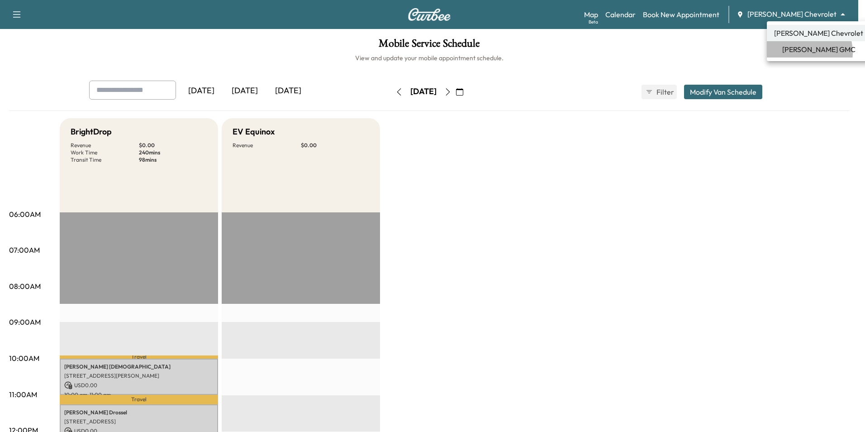
click at [801, 52] on span "[PERSON_NAME] GMC" at bounding box center [818, 49] width 73 height 11
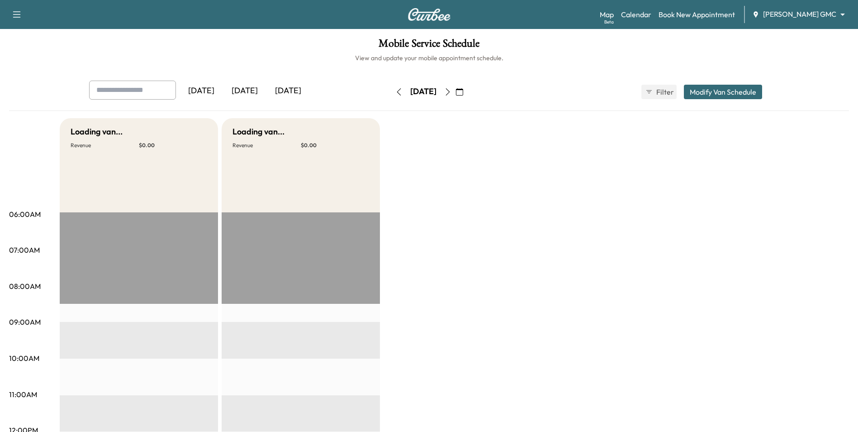
click at [152, 91] on input "text" at bounding box center [132, 90] width 87 height 19
type input "**********"
click at [779, 9] on div "Map Beta Calendar Book New Appointment [PERSON_NAME] GMC ******** ​" at bounding box center [725, 14] width 251 height 17
click at [799, 10] on body "Support Log Out Map Beta Calendar Book New Appointment [PERSON_NAME] GMC ******…" at bounding box center [432, 216] width 865 height 432
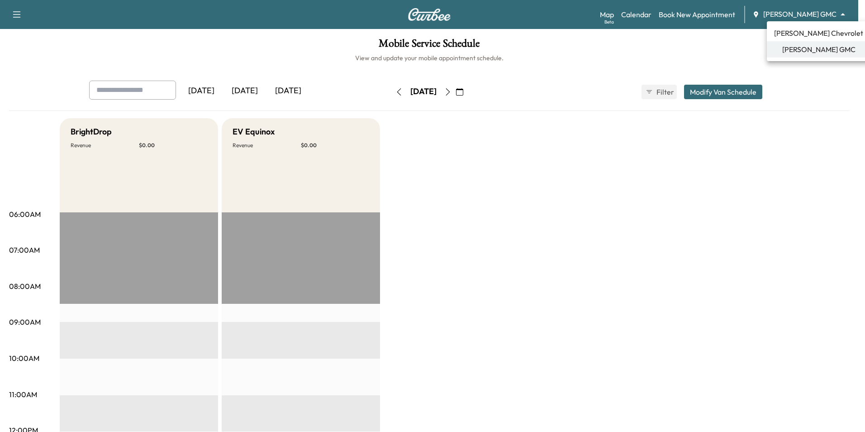
click at [795, 32] on span "[PERSON_NAME] Chevrolet" at bounding box center [818, 33] width 89 height 11
